Goal: Task Accomplishment & Management: Use online tool/utility

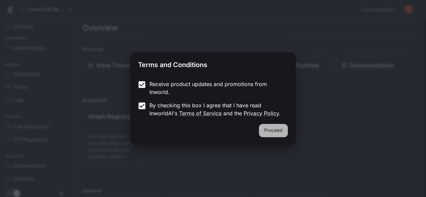
click at [282, 130] on button "Proceed" at bounding box center [273, 130] width 29 height 13
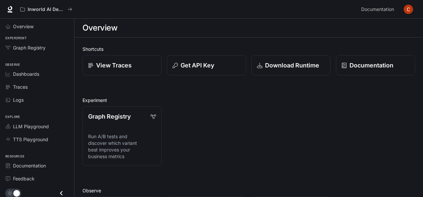
scroll to position [157, 0]
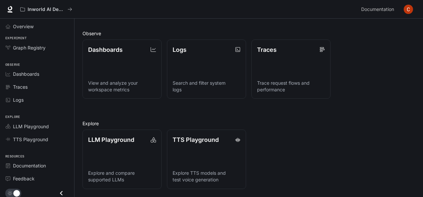
click at [421, 23] on div "Shortcuts View Traces Get API Key Download Runtime Documentation Experiment Gra…" at bounding box center [249, 38] width 349 height 317
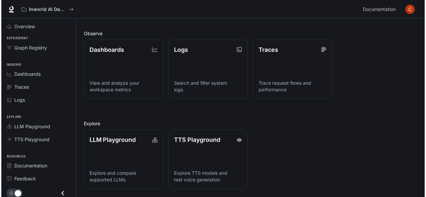
scroll to position [0, 0]
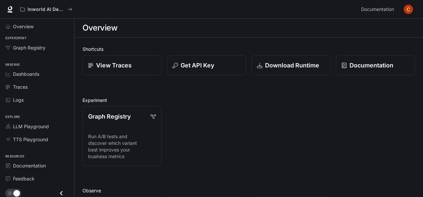
click at [130, 24] on div "Overview" at bounding box center [249, 27] width 333 height 13
click at [19, 189] on span "main menu drawer" at bounding box center [13, 193] width 16 height 9
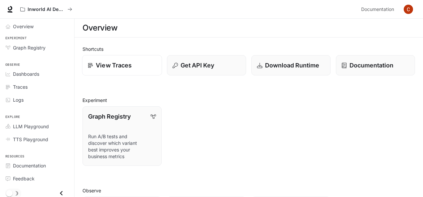
click at [134, 68] on div "View Traces" at bounding box center [122, 65] width 69 height 9
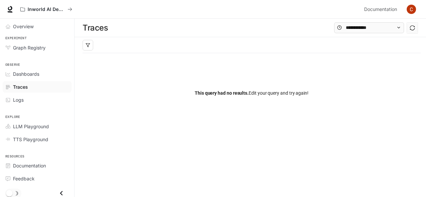
click at [124, 43] on div at bounding box center [252, 45] width 338 height 16
click at [406, 26] on div at bounding box center [376, 27] width 84 height 11
click at [409, 28] on button "button" at bounding box center [412, 28] width 11 height 11
